Goal: Task Accomplishment & Management: Manage account settings

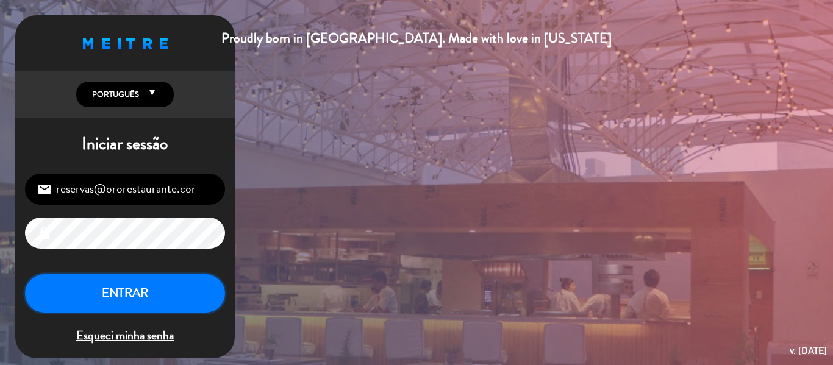
click at [148, 293] on button "ENTRAR" at bounding box center [125, 293] width 200 height 38
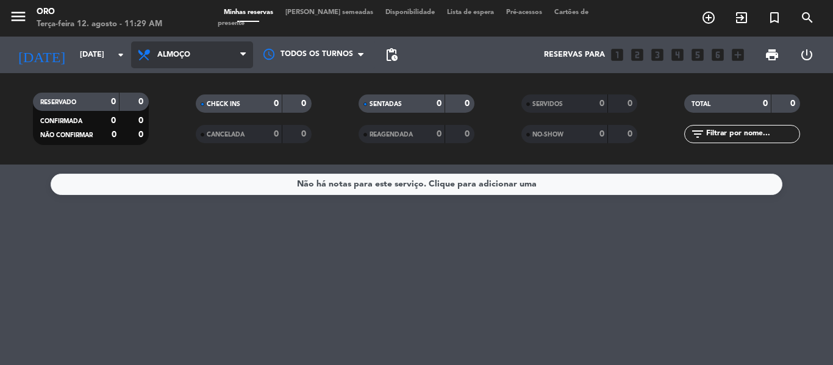
click at [202, 58] on span "Almoço" at bounding box center [192, 54] width 122 height 27
click at [176, 132] on div "menu Oro Terça-feira 12. agosto - 11:29 AM Minhas reservas Mesas semeadas Dispo…" at bounding box center [416, 82] width 833 height 165
click at [176, 132] on filter-checkbox "CANCELADA 0 0" at bounding box center [253, 134] width 163 height 18
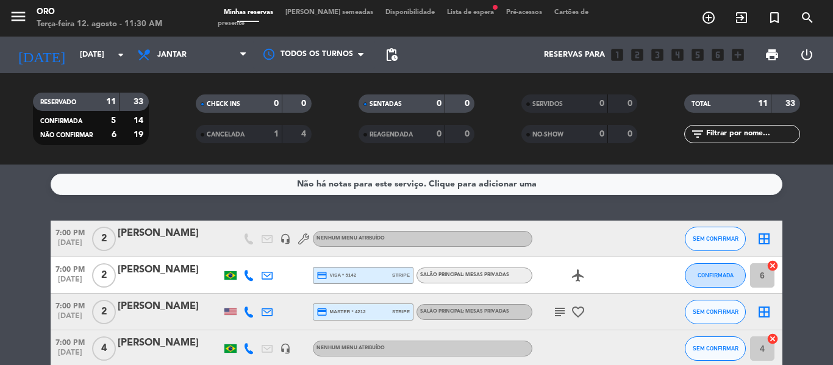
click at [179, 239] on div "[PERSON_NAME]" at bounding box center [170, 234] width 104 height 16
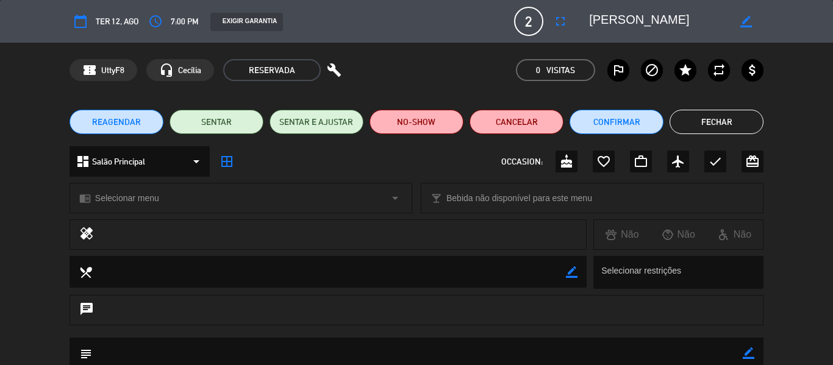
click at [748, 24] on icon "border_color" at bounding box center [746, 22] width 12 height 12
type textarea "F"
type textarea "[PERSON_NAME]"
click at [743, 21] on icon at bounding box center [746, 22] width 12 height 12
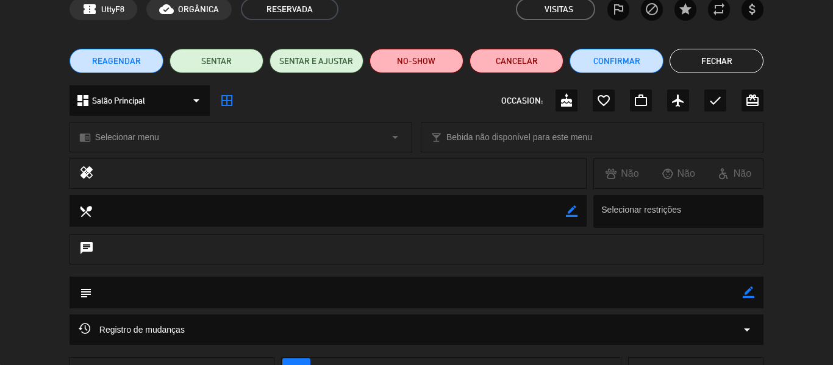
click at [747, 293] on icon "border_color" at bounding box center [749, 293] width 12 height 12
type textarea "Cortesia FB"
click at [743, 293] on icon at bounding box center [749, 293] width 12 height 12
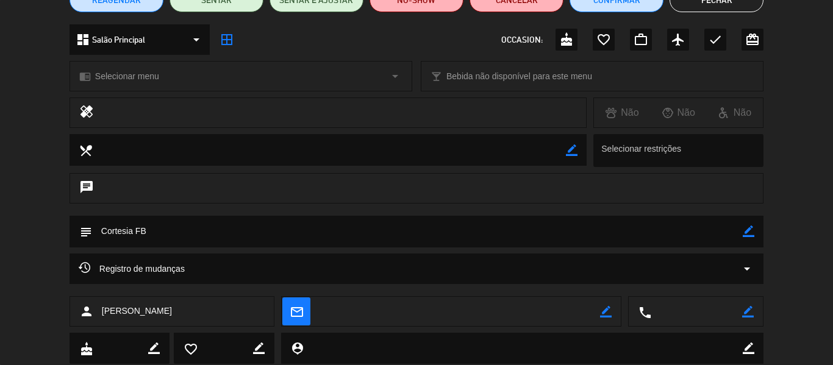
scroll to position [157, 0]
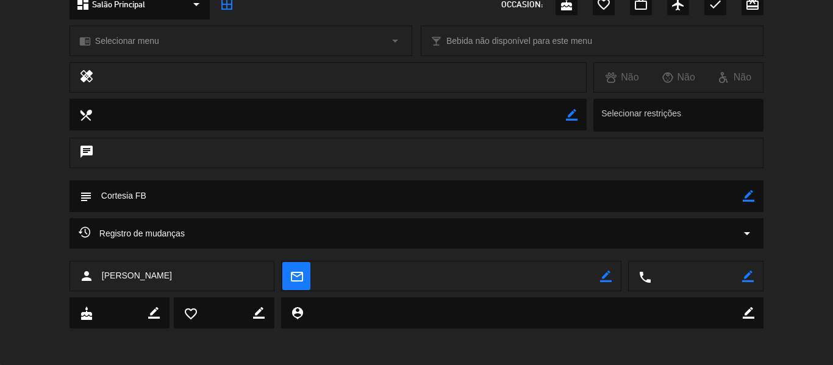
click at [751, 276] on icon "border_color" at bounding box center [748, 277] width 12 height 12
type textarea "11996186290"
click at [751, 276] on icon at bounding box center [748, 277] width 12 height 12
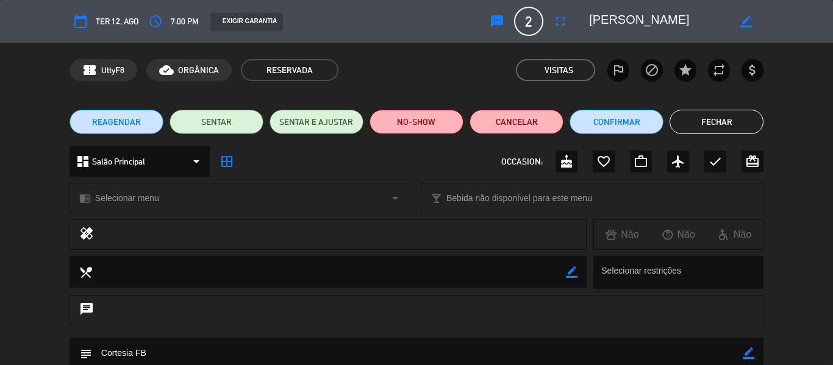
click at [729, 118] on button "Fechar" at bounding box center [717, 122] width 94 height 24
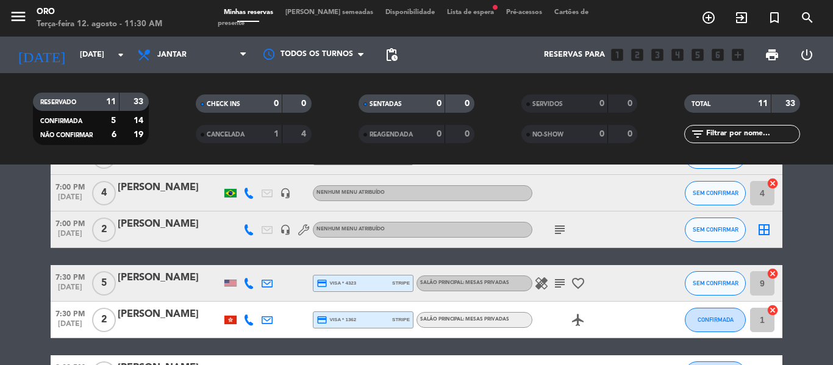
scroll to position [122, 0]
